Goal: Task Accomplishment & Management: Manage account settings

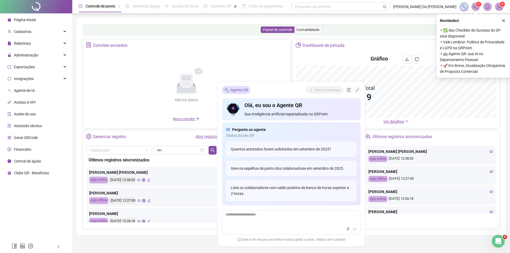
click at [501, 17] on div "Novidades ! ⚬ ✅ Seu Checklist de Sucesso do DP está disponível ⚬ Vale Lembrar: …" at bounding box center [472, 45] width 73 height 63
click at [501, 19] on button "button" at bounding box center [503, 20] width 6 height 6
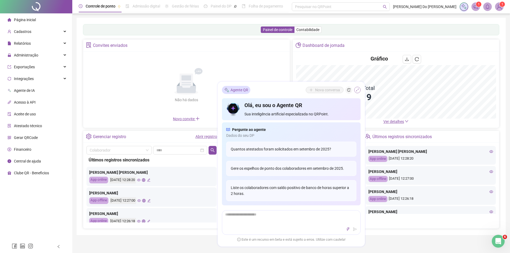
click at [358, 90] on icon "shrink" at bounding box center [357, 90] width 4 height 4
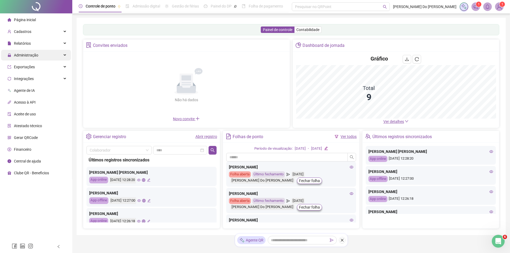
click at [35, 55] on span "Administração" at bounding box center [26, 55] width 24 height 4
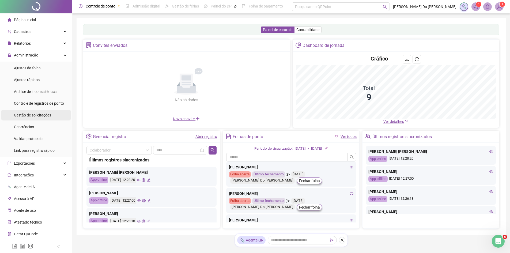
click at [40, 116] on span "Gestão de solicitações" at bounding box center [32, 115] width 37 height 4
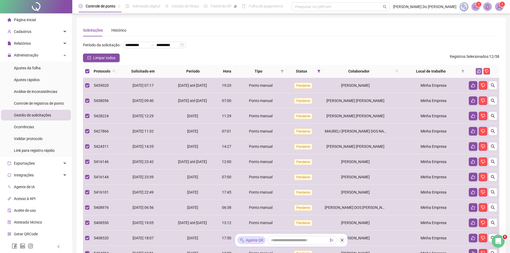
click at [479, 73] on icon "like" at bounding box center [479, 71] width 4 height 4
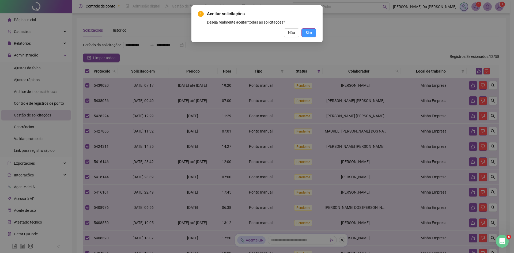
click at [314, 32] on button "Sim" at bounding box center [308, 32] width 15 height 9
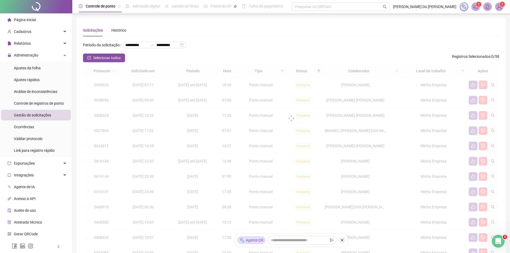
scroll to position [73, 0]
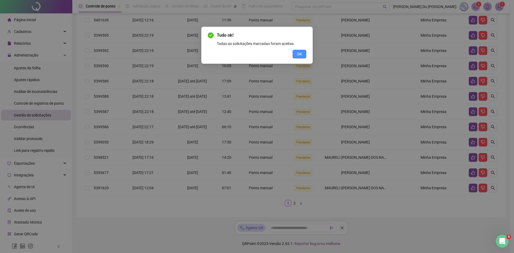
click at [298, 53] on span "OK" at bounding box center [299, 54] width 5 height 6
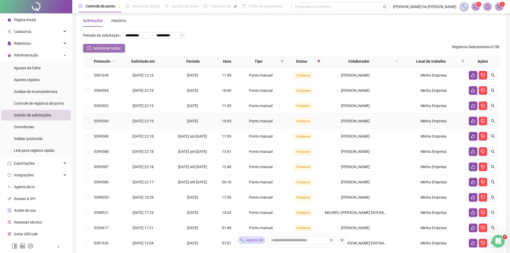
scroll to position [0, 0]
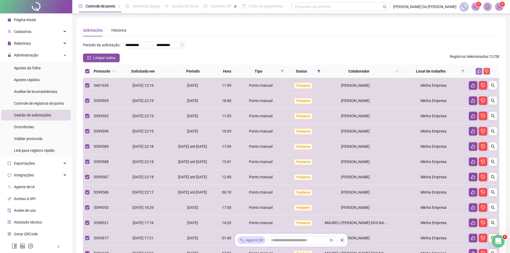
click at [479, 73] on icon "like" at bounding box center [479, 71] width 4 height 4
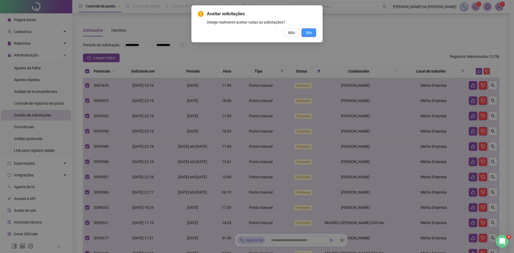
click at [314, 32] on button "Sim" at bounding box center [308, 32] width 15 height 9
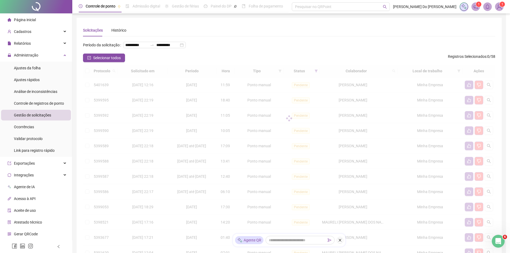
scroll to position [73, 0]
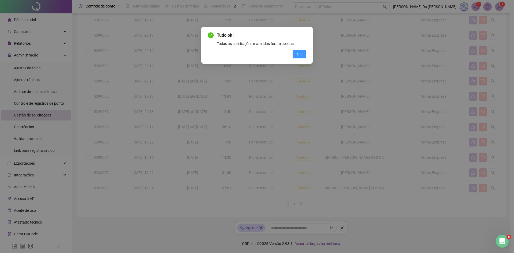
click at [301, 57] on span "OK" at bounding box center [299, 54] width 5 height 6
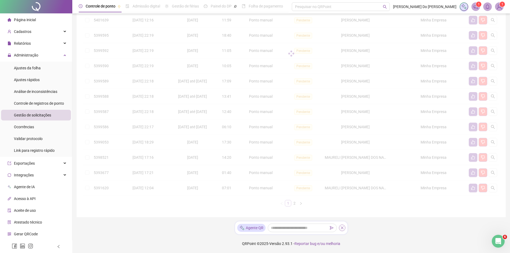
click at [339, 227] on button "button" at bounding box center [342, 227] width 6 height 6
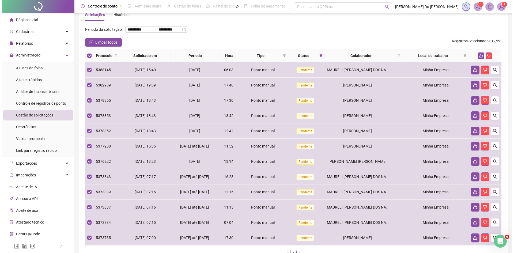
scroll to position [7, 0]
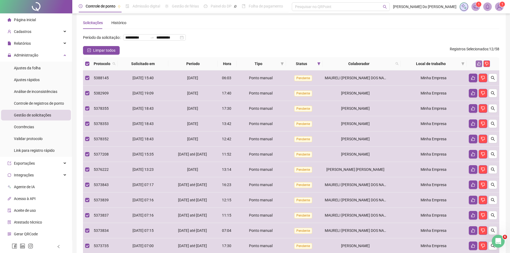
click at [480, 66] on icon "like" at bounding box center [479, 64] width 4 height 4
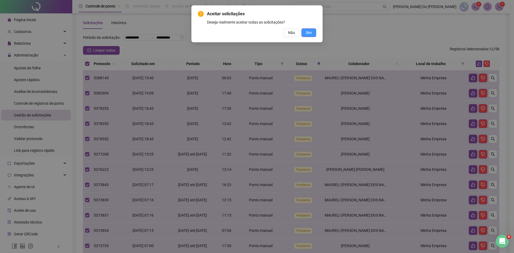
click at [307, 33] on span "Sim" at bounding box center [308, 33] width 6 height 6
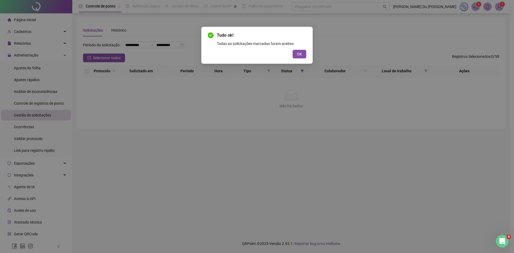
scroll to position [0, 0]
drag, startPoint x: 298, startPoint y: 54, endPoint x: 294, endPoint y: 55, distance: 3.3
click at [297, 54] on span "OK" at bounding box center [299, 54] width 5 height 6
